Goal: Check status: Check status

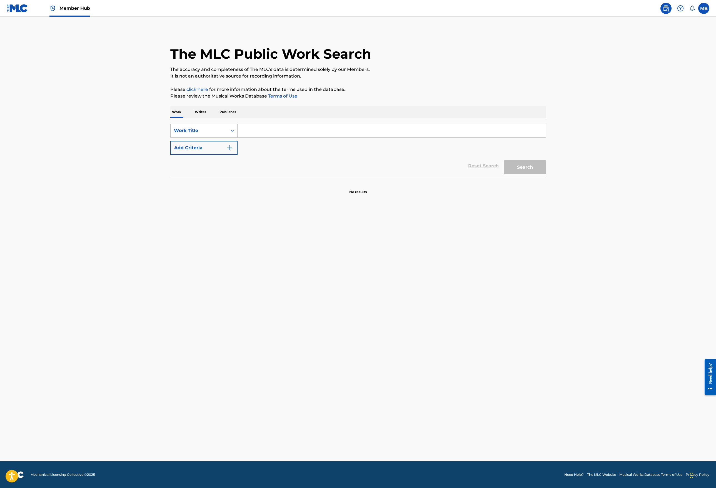
click at [75, 13] on link "Member Hub" at bounding box center [69, 8] width 41 height 16
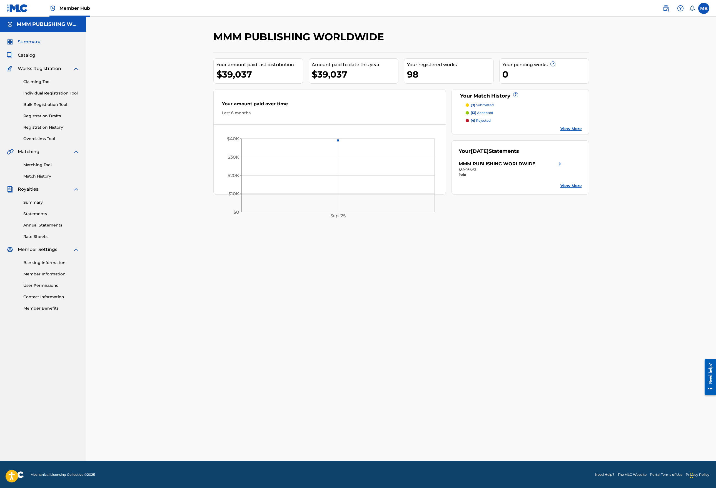
click at [555, 162] on div "MMM PUBLISHING WORLDWIDE" at bounding box center [511, 164] width 104 height 7
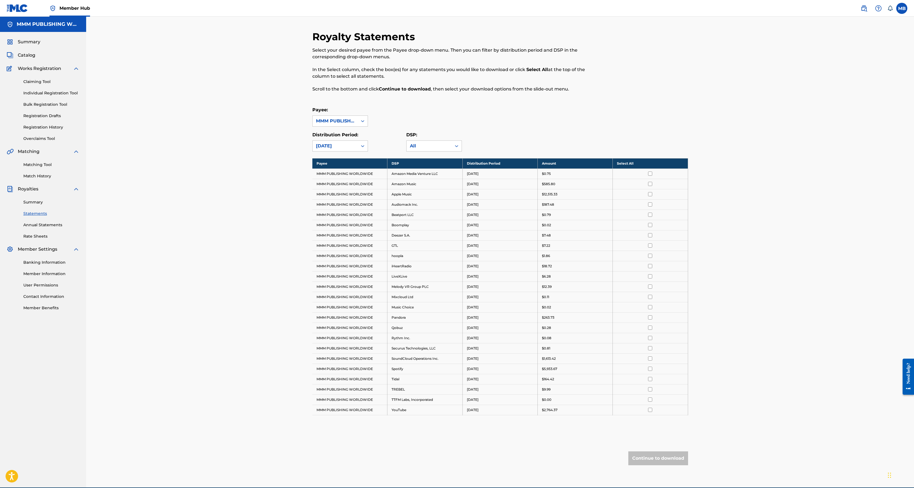
click at [38, 45] on div "Summary Catalog Works Registration Claiming Tool Individual Registration Tool B…" at bounding box center [43, 175] width 86 height 286
click at [33, 41] on span "Summary" at bounding box center [29, 42] width 23 height 7
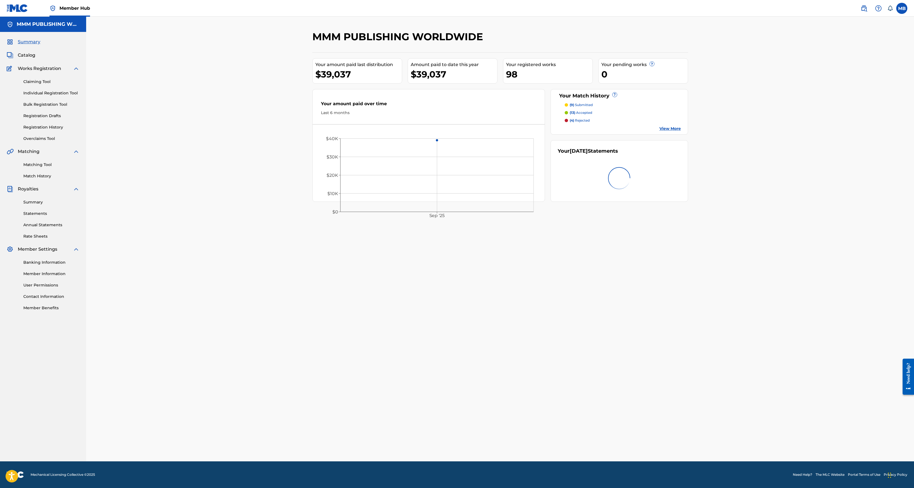
click at [33, 41] on span "Summary" at bounding box center [29, 42] width 23 height 7
click at [615, 168] on div "$39,036.63" at bounding box center [610, 169] width 104 height 5
